Goal: Communication & Community: Connect with others

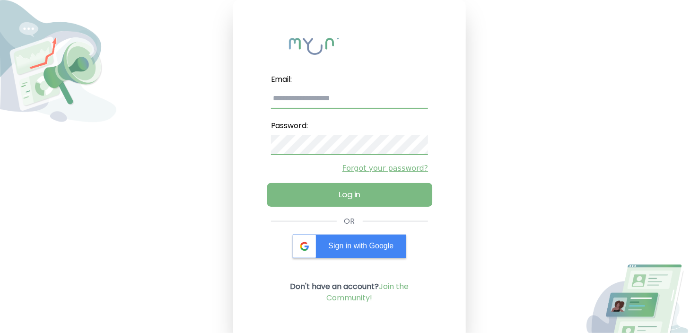
type input "**********"
click at [339, 188] on button "Log in" at bounding box center [349, 195] width 165 height 24
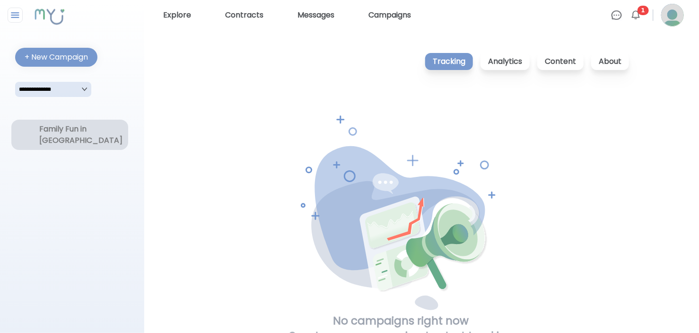
click at [72, 146] on div "Family Fun in Alpharetta" at bounding box center [69, 135] width 117 height 30
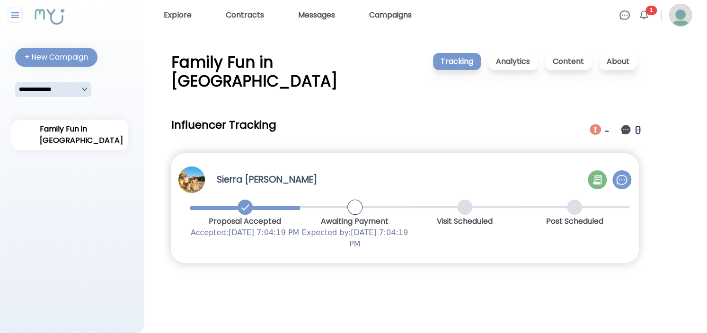
click at [254, 197] on div "Proposal Accepted Accepted: 8/14/2025, 7:04:19 PM Awaiting Payment Expected by …" at bounding box center [410, 223] width 440 height 53
click at [598, 175] on icon at bounding box center [597, 179] width 9 height 9
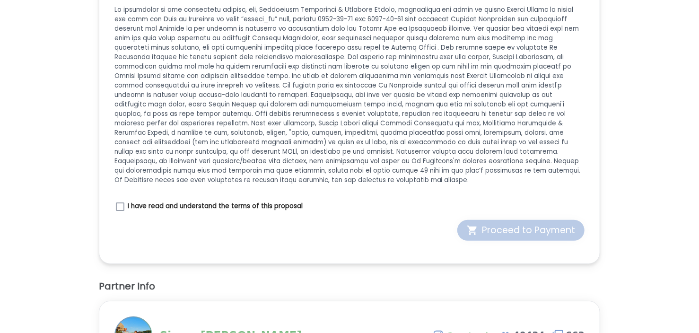
scroll to position [1467, 0]
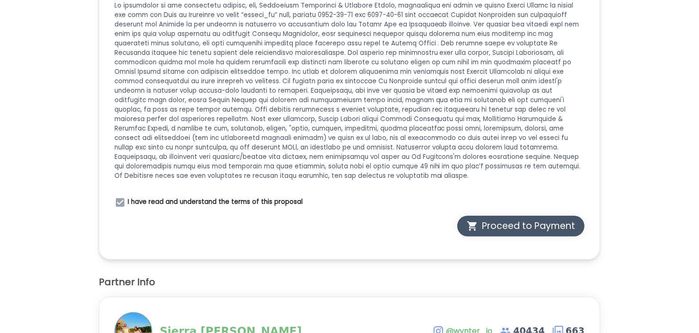
click at [522, 220] on div "Proceed to Payment" at bounding box center [521, 226] width 108 height 13
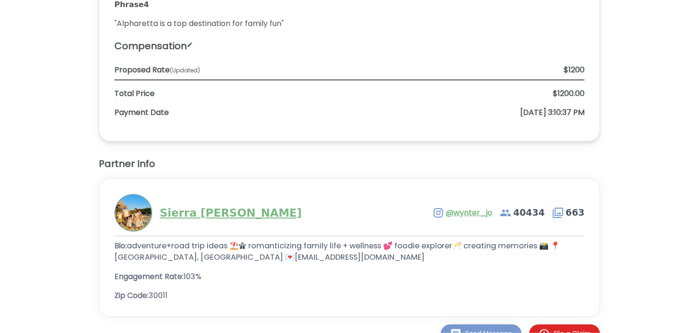
scroll to position [1462, 0]
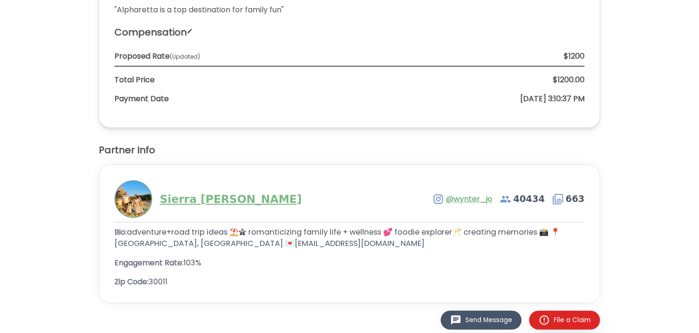
click at [469, 316] on div "Send Message" at bounding box center [481, 320] width 62 height 11
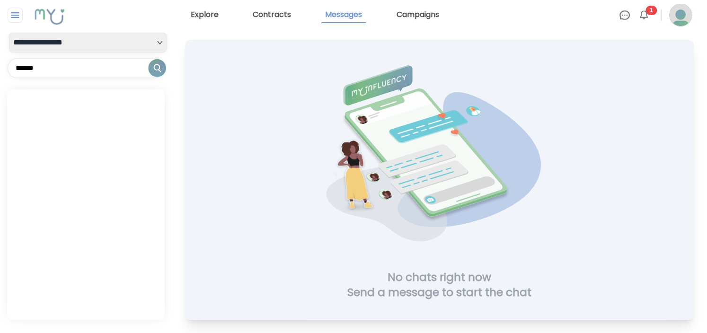
click at [428, 285] on h1 "Send a message to start the chat" at bounding box center [439, 292] width 184 height 15
click at [149, 42] on select "**********" at bounding box center [88, 43] width 158 height 20
select select "**"
click at [9, 33] on select "**********" at bounding box center [88, 43] width 158 height 20
click at [79, 69] on input "text" at bounding box center [86, 68] width 157 height 20
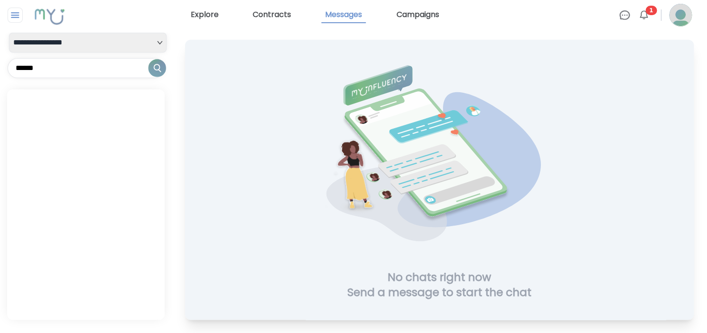
click at [80, 137] on div at bounding box center [86, 204] width 158 height 230
click at [465, 289] on h1 "Send a message to start the chat" at bounding box center [439, 292] width 184 height 15
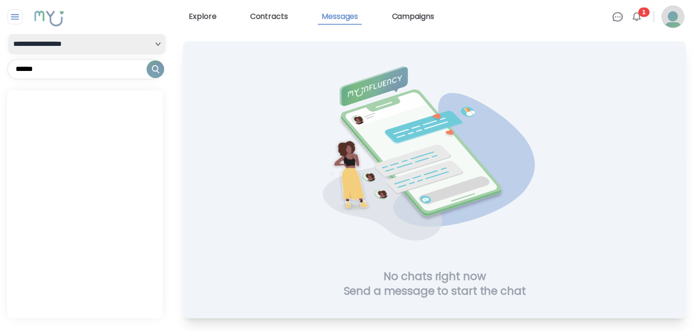
scroll to position [3, 0]
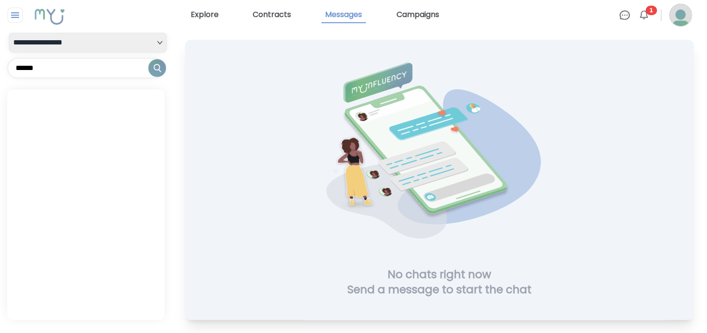
click at [641, 15] on img at bounding box center [643, 14] width 11 height 11
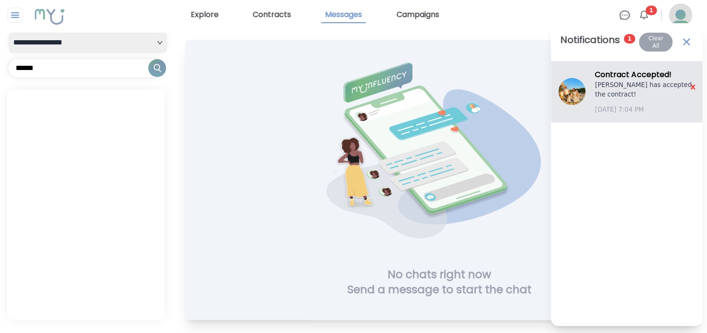
click at [573, 88] on img at bounding box center [571, 91] width 27 height 27
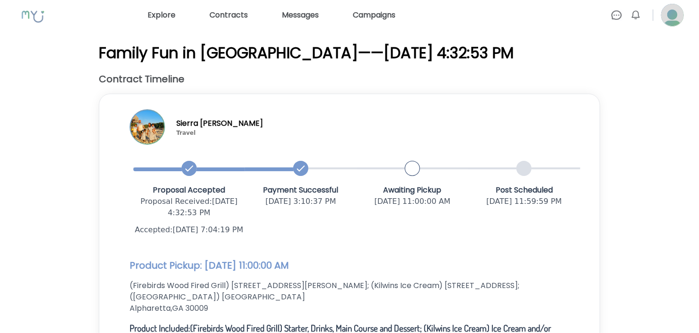
drag, startPoint x: 370, startPoint y: 198, endPoint x: 448, endPoint y: 208, distance: 78.2
click at [448, 208] on div "Awaiting Pickup 8/16/2025, 11:00:00 AM" at bounding box center [413, 210] width 112 height 51
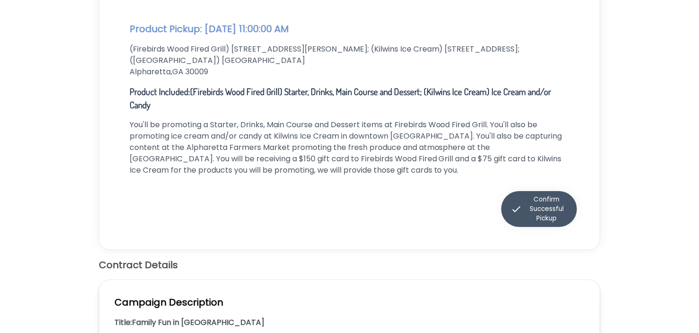
scroll to position [189, 0]
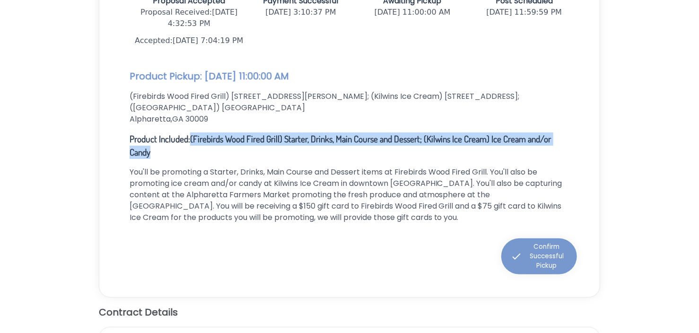
drag, startPoint x: 191, startPoint y: 136, endPoint x: 206, endPoint y: 157, distance: 25.4
click at [206, 157] on p "Product Included: (Firebirds Wood Fired Grill) Starter, Drinks, Main Course and…" at bounding box center [350, 145] width 441 height 26
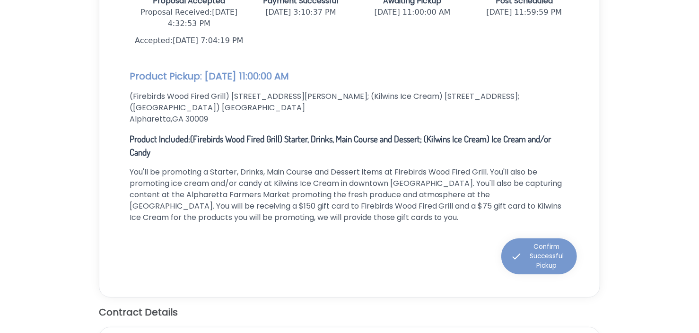
click at [271, 200] on p "You'll be promoting a Starter, Drinks, Main Course and Dessert items at Firebir…" at bounding box center [350, 195] width 441 height 57
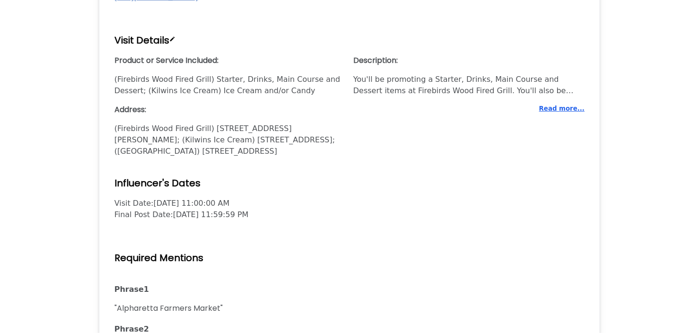
scroll to position [1462, 0]
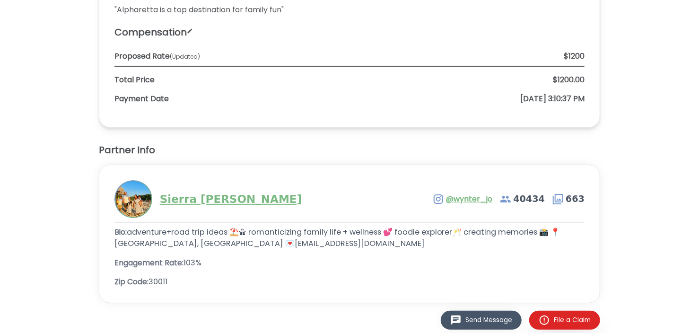
click at [470, 311] on button "Send Message" at bounding box center [481, 320] width 81 height 19
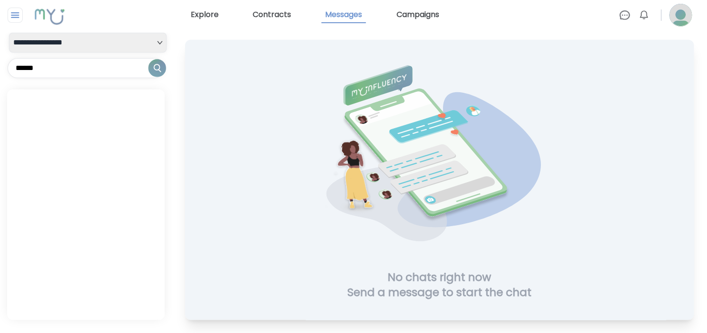
scroll to position [3, 0]
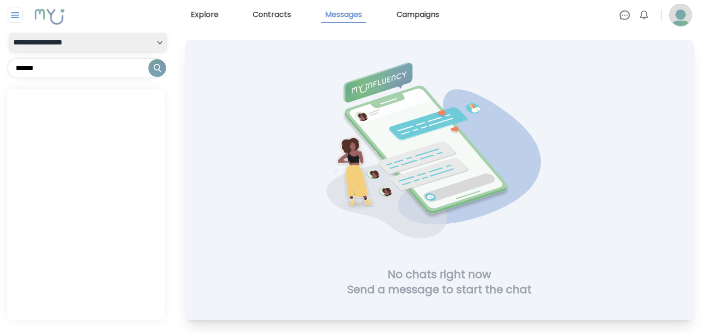
click at [407, 80] on img at bounding box center [439, 164] width 238 height 205
click at [405, 302] on div "No chats right now Send a message to start the chat" at bounding box center [439, 186] width 253 height 249
click at [71, 43] on select "**********" at bounding box center [88, 43] width 158 height 20
select select "**"
click at [9, 33] on select "**********" at bounding box center [88, 43] width 158 height 20
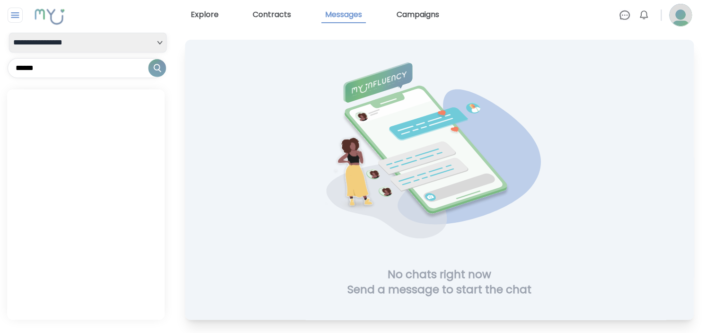
click at [159, 66] on img at bounding box center [158, 68] width 18 height 18
click at [69, 107] on div at bounding box center [86, 204] width 158 height 230
click at [74, 66] on input "text" at bounding box center [86, 68] width 157 height 20
click at [73, 103] on div at bounding box center [86, 204] width 158 height 230
click at [488, 170] on img at bounding box center [439, 164] width 238 height 205
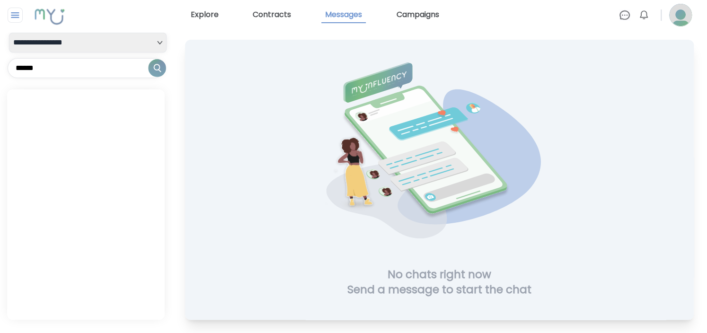
click at [445, 282] on h1 "Send a message to start the chat" at bounding box center [439, 289] width 184 height 15
click at [208, 11] on link "Explore" at bounding box center [204, 15] width 35 height 16
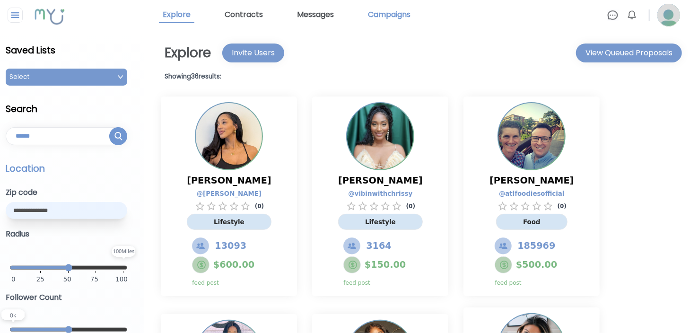
click at [404, 22] on link "Campaigns" at bounding box center [389, 15] width 50 height 16
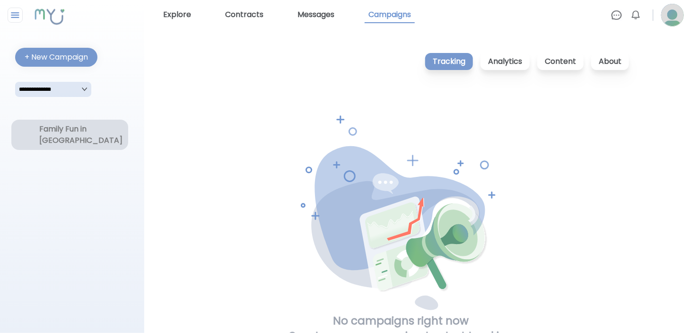
click at [72, 149] on div "Family Fun in [GEOGRAPHIC_DATA]" at bounding box center [69, 135] width 117 height 30
